Goal: Task Accomplishment & Management: Use online tool/utility

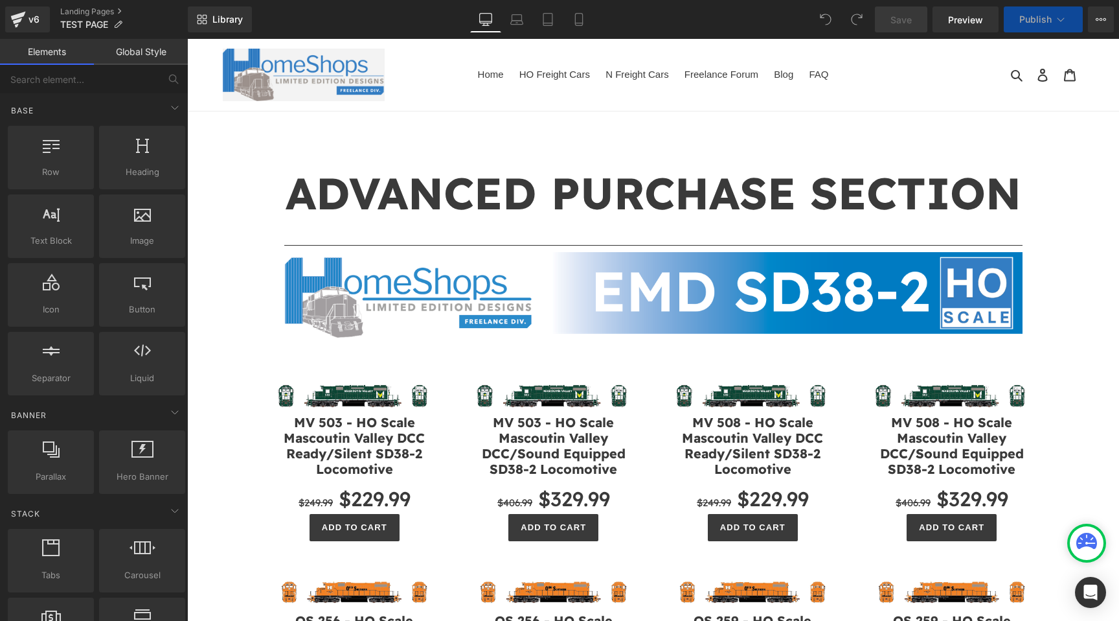
scroll to position [157, 0]
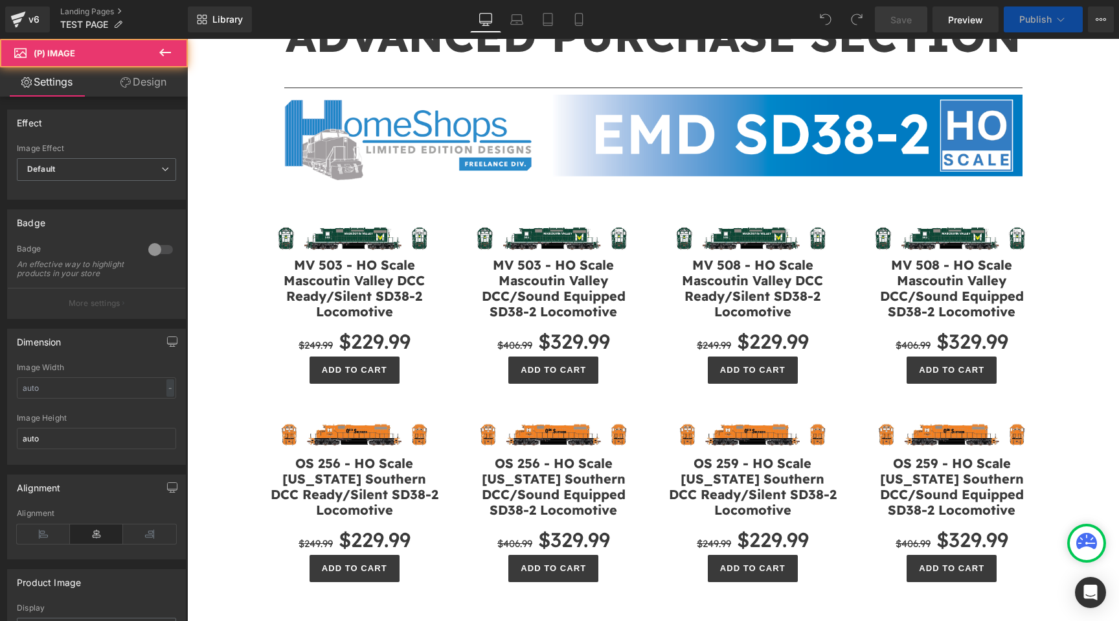
click at [353, 235] on div "Sale Off (P) Image" at bounding box center [355, 234] width 174 height 44
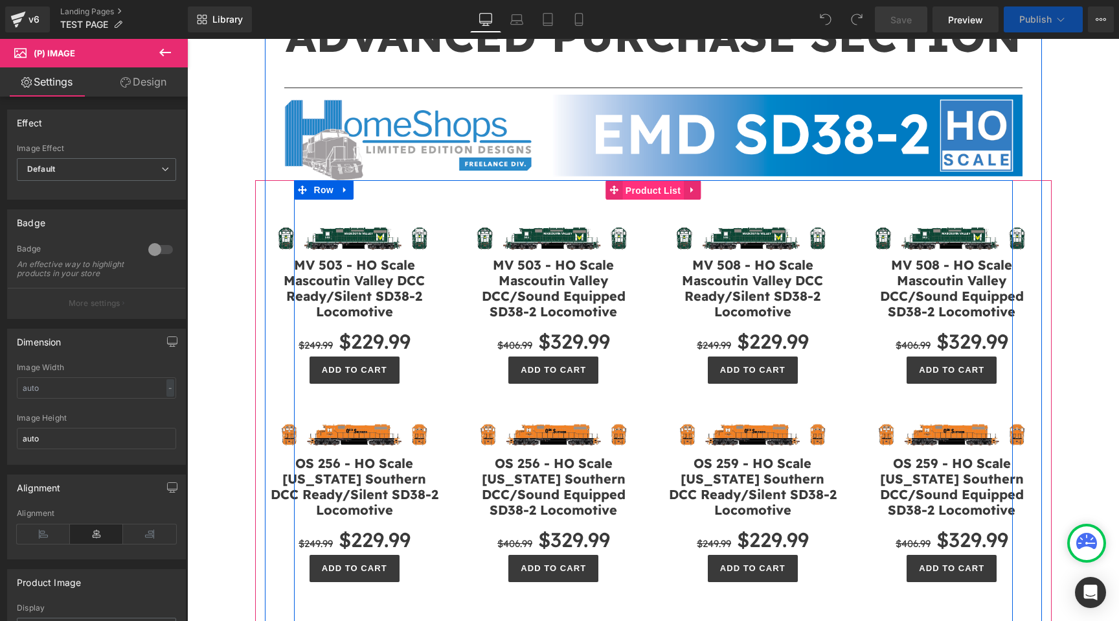
click at [655, 191] on span "Product List" at bounding box center [653, 190] width 62 height 19
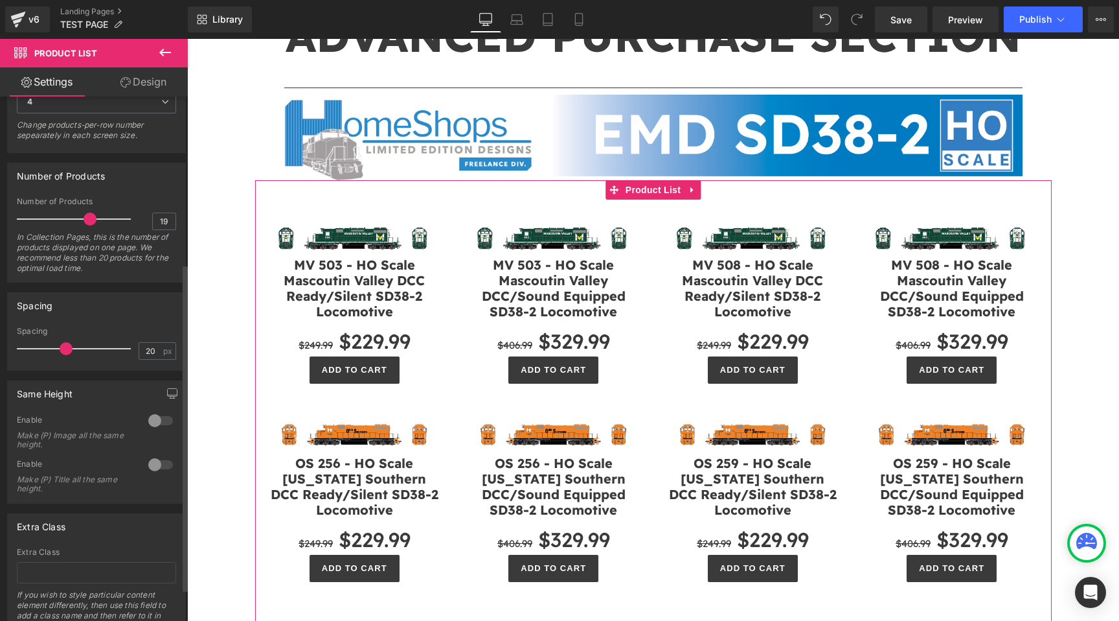
scroll to position [267, 0]
drag, startPoint x: 67, startPoint y: 345, endPoint x: 52, endPoint y: 345, distance: 14.9
click at [52, 345] on span at bounding box center [51, 344] width 13 height 13
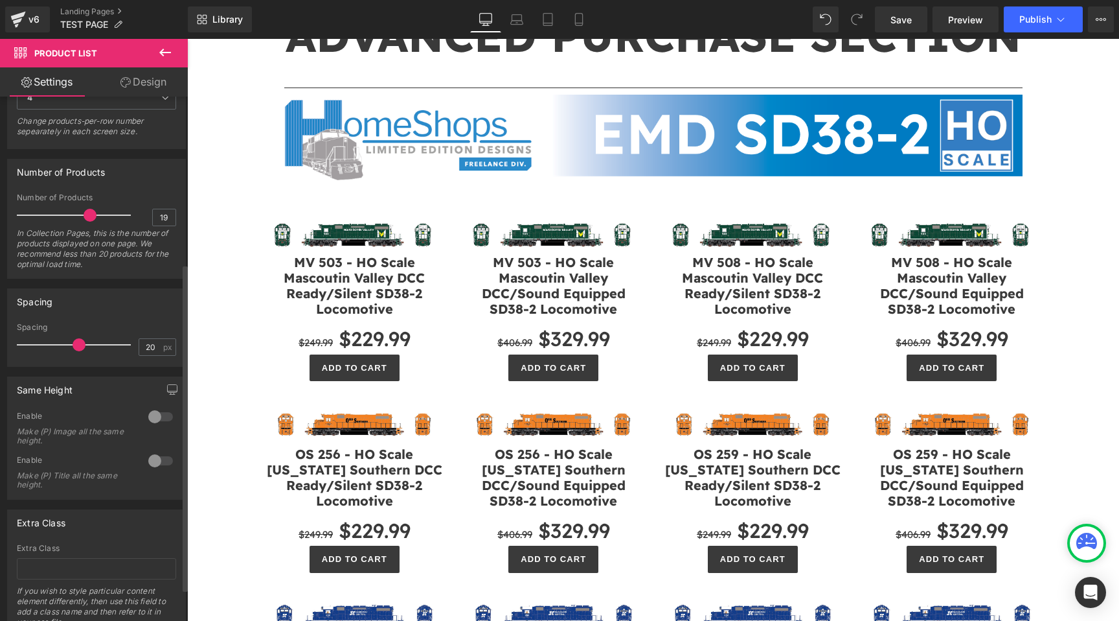
drag, startPoint x: 52, startPoint y: 345, endPoint x: 92, endPoint y: 347, distance: 40.2
click at [86, 347] on span at bounding box center [79, 344] width 13 height 13
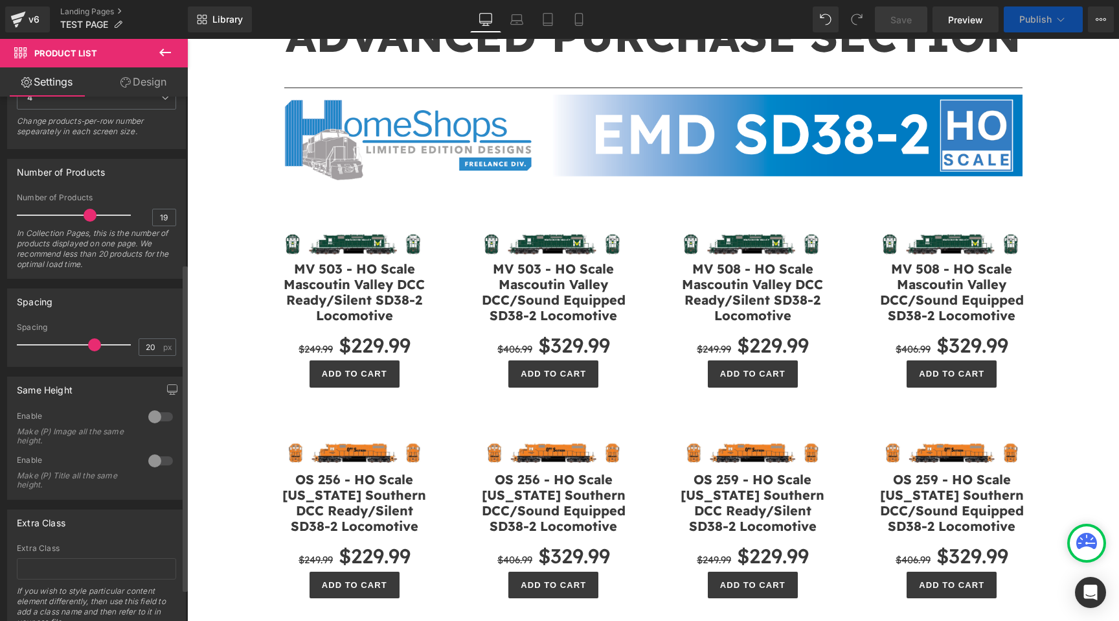
drag, startPoint x: 92, startPoint y: 347, endPoint x: 23, endPoint y: 347, distance: 68.7
click at [88, 347] on span at bounding box center [94, 344] width 13 height 13
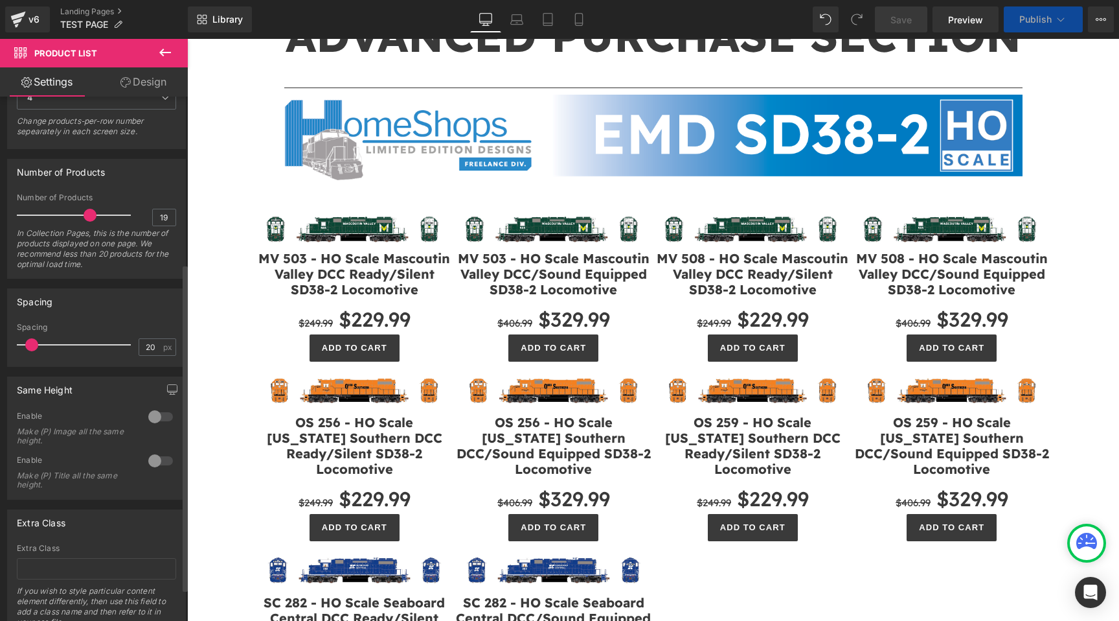
drag, startPoint x: 23, startPoint y: 347, endPoint x: 32, endPoint y: 347, distance: 9.1
click at [32, 347] on span at bounding box center [31, 344] width 13 height 13
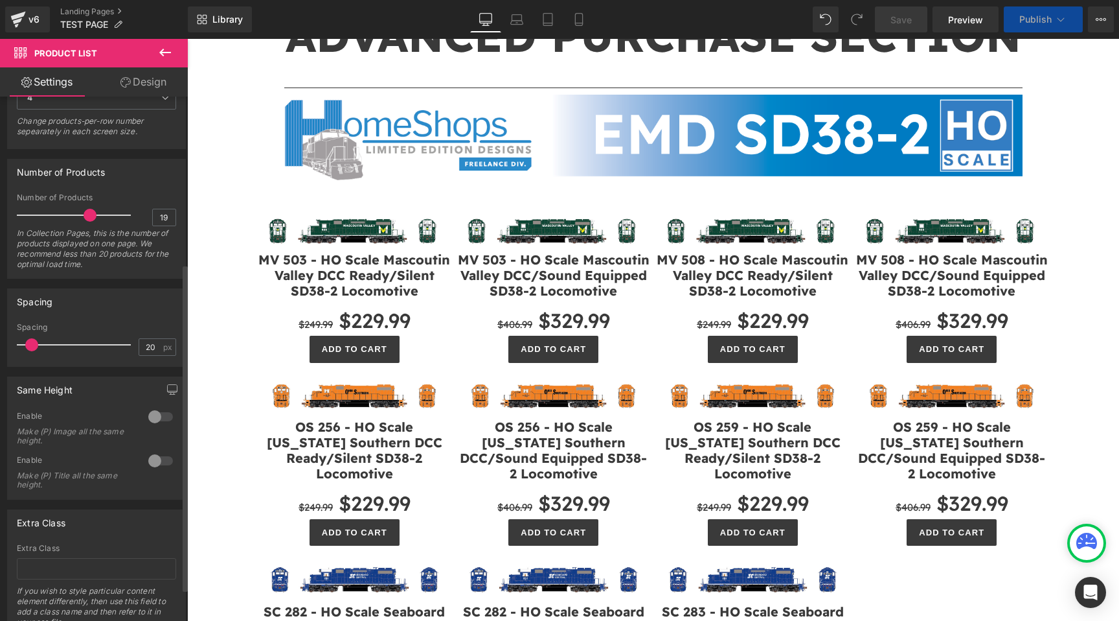
click at [33, 347] on span at bounding box center [31, 344] width 13 height 13
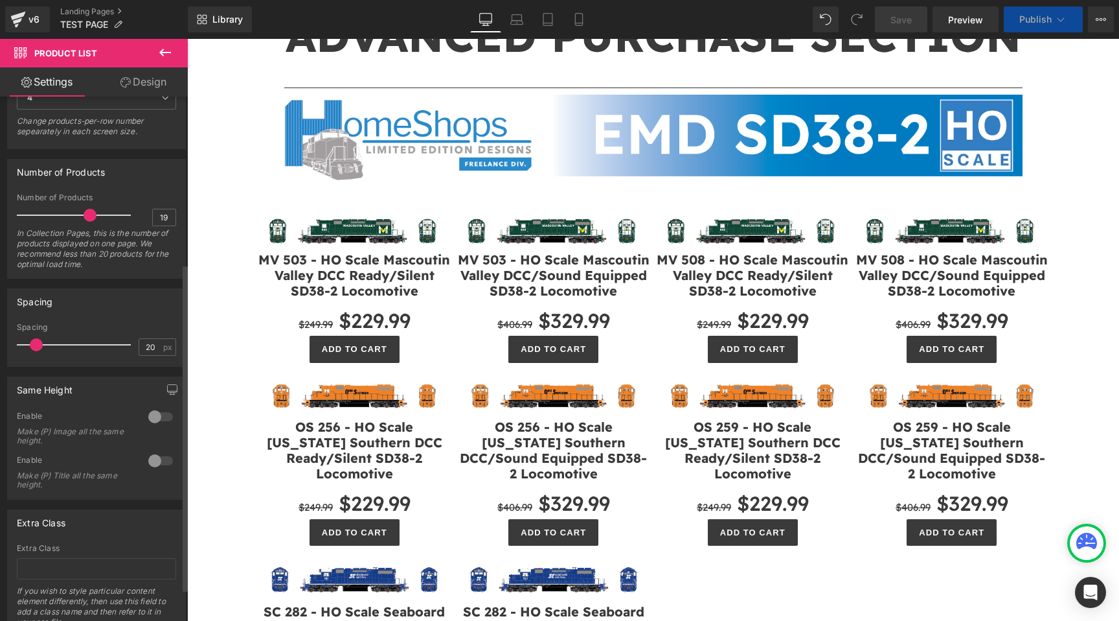
click at [36, 347] on span at bounding box center [36, 344] width 13 height 13
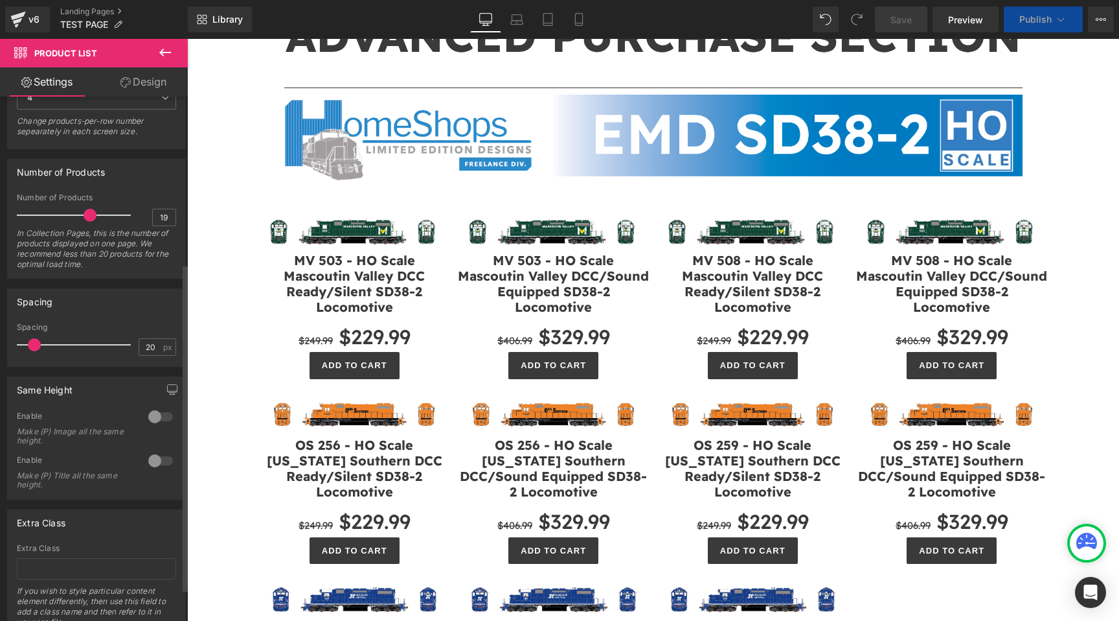
click at [34, 347] on span at bounding box center [34, 344] width 13 height 13
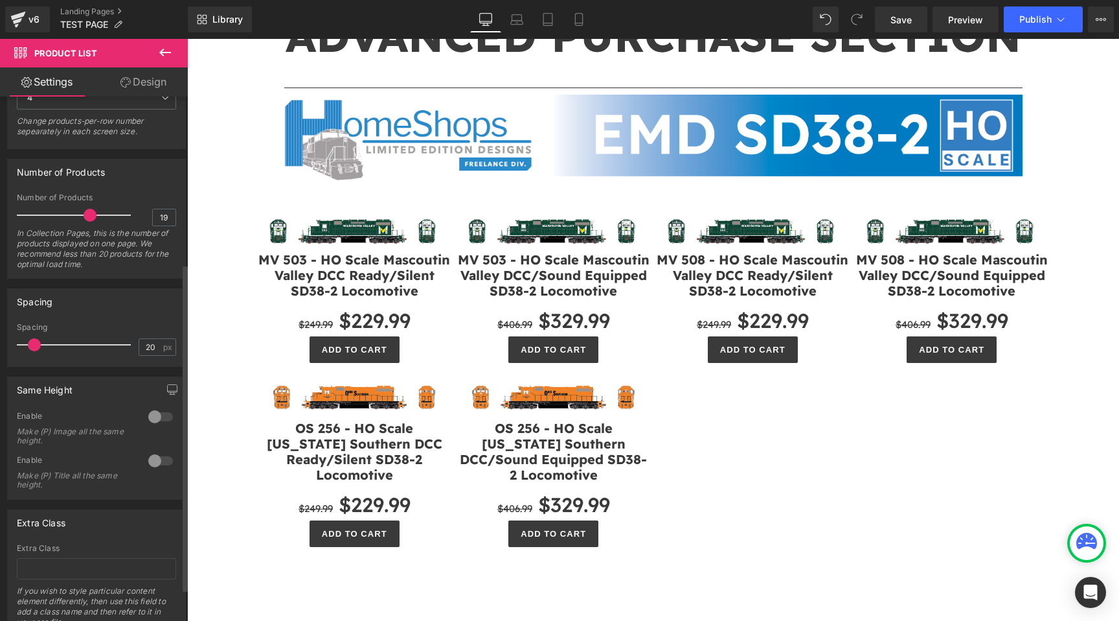
scroll to position [319, 0]
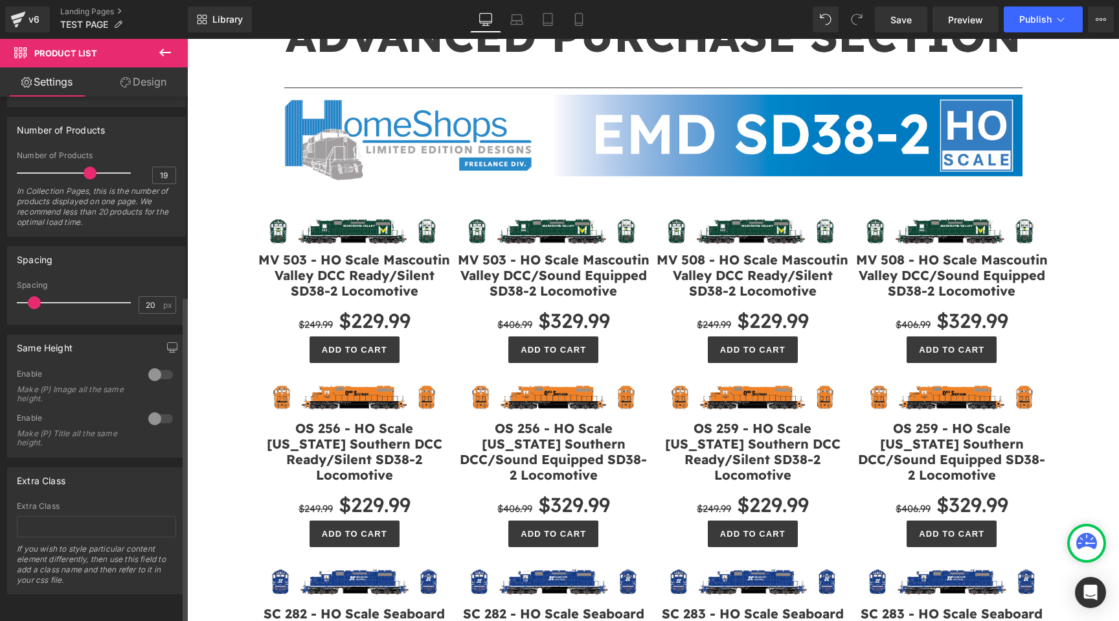
drag, startPoint x: 34, startPoint y: 296, endPoint x: 82, endPoint y: 296, distance: 47.9
click at [41, 296] on span at bounding box center [34, 302] width 13 height 13
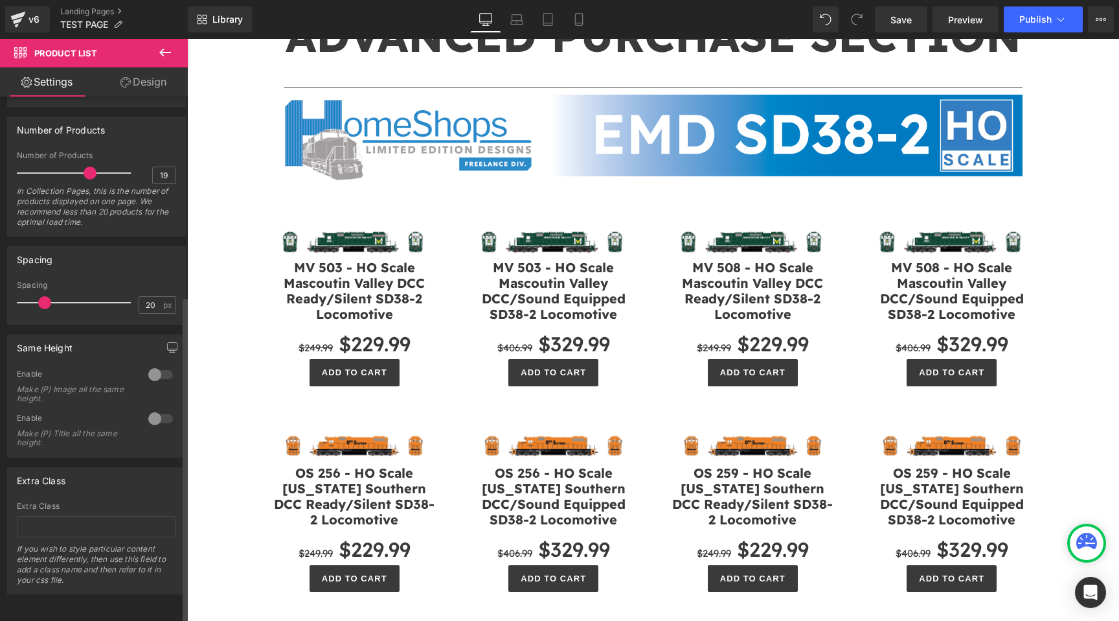
drag, startPoint x: 80, startPoint y: 293, endPoint x: 42, endPoint y: 292, distance: 37.6
click at [42, 296] on span at bounding box center [44, 302] width 13 height 13
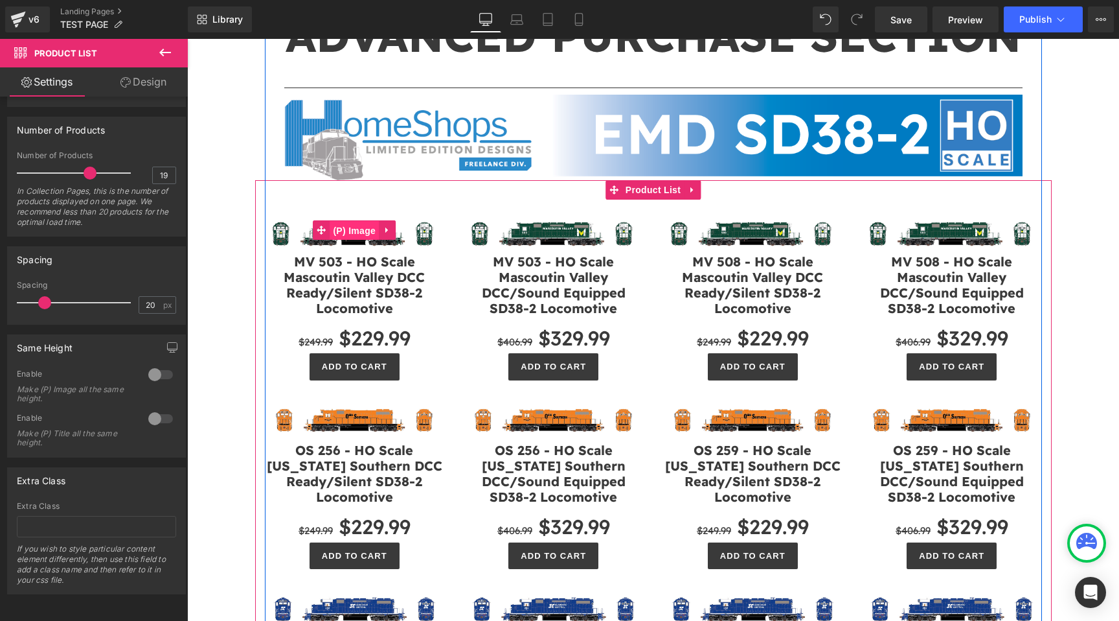
click at [361, 223] on span "(P) Image" at bounding box center [354, 230] width 49 height 19
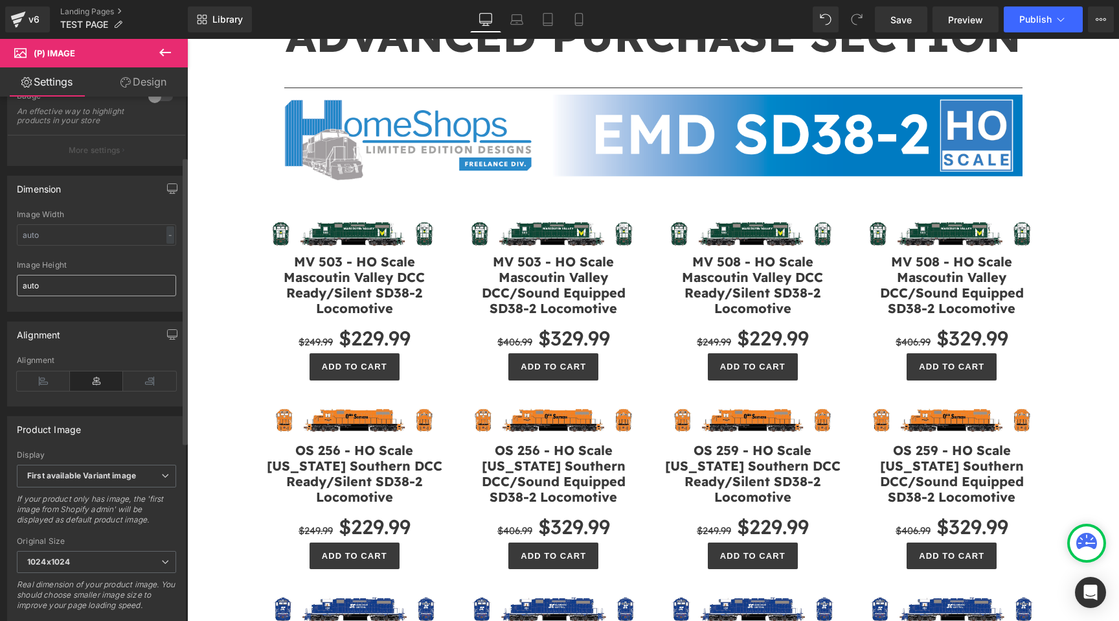
scroll to position [165, 0]
